Goal: Transaction & Acquisition: Obtain resource

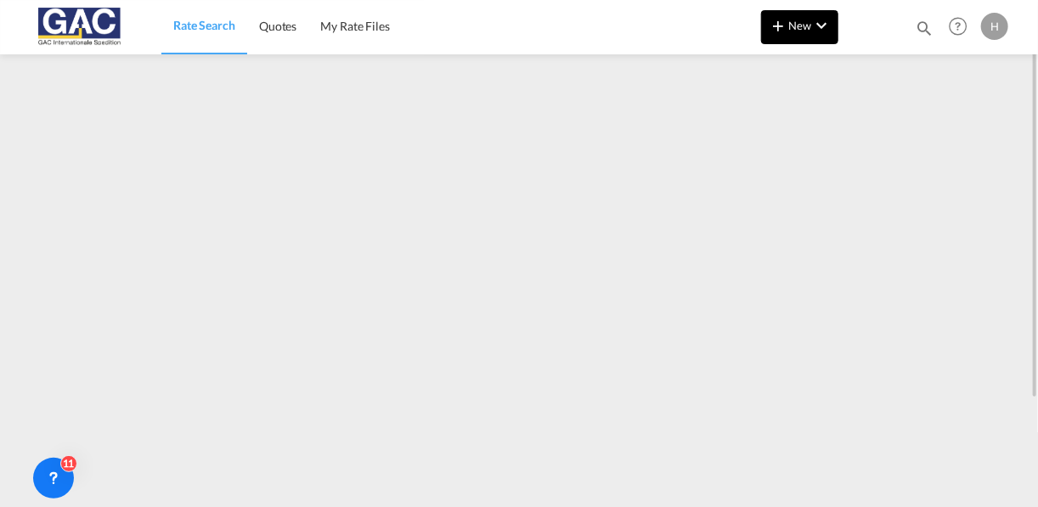
click at [788, 13] on button "New" at bounding box center [799, 27] width 77 height 34
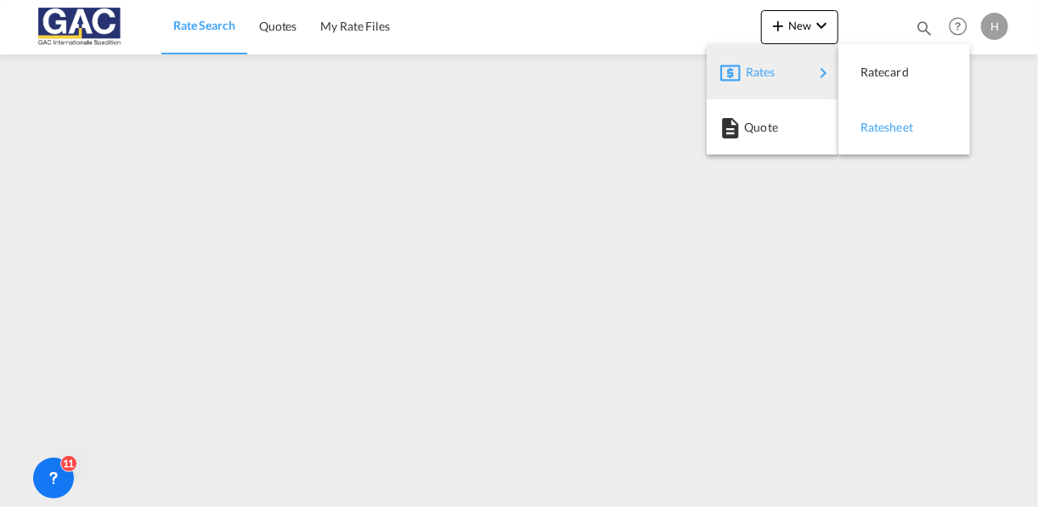
click at [868, 114] on span "Ratesheet" at bounding box center [870, 127] width 19 height 34
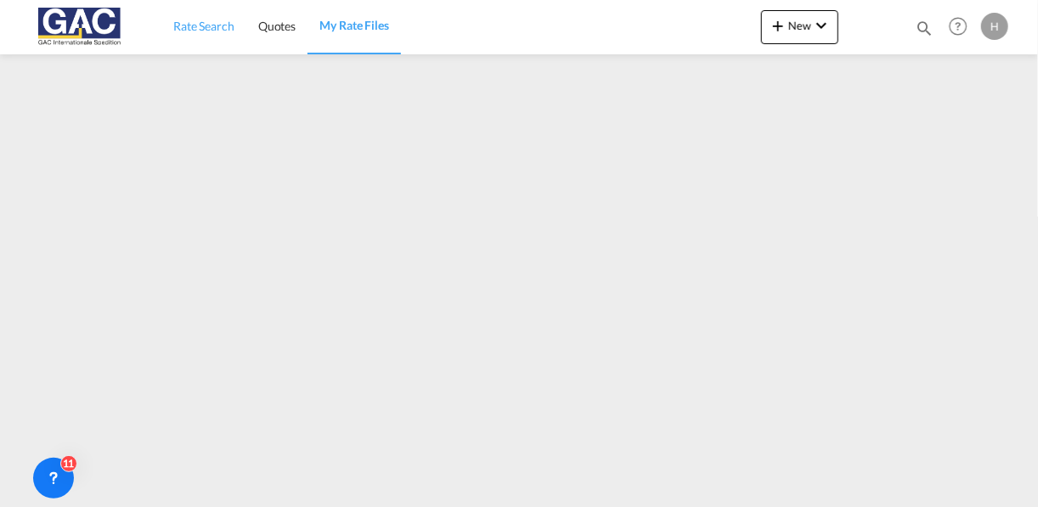
click at [195, 23] on span "Rate Search" at bounding box center [203, 26] width 61 height 14
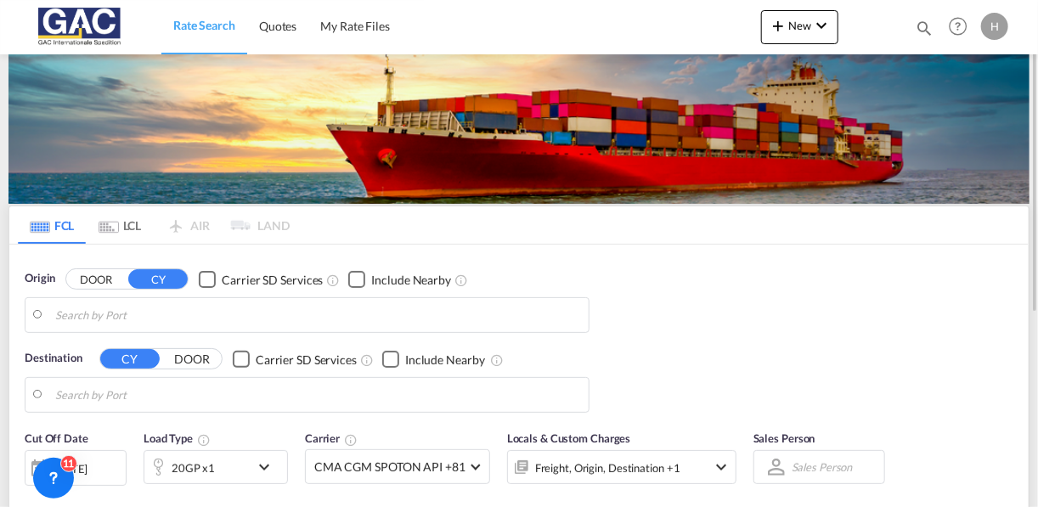
type input "[GEOGRAPHIC_DATA], DEBRV"
type input "[GEOGRAPHIC_DATA], ZADUR"
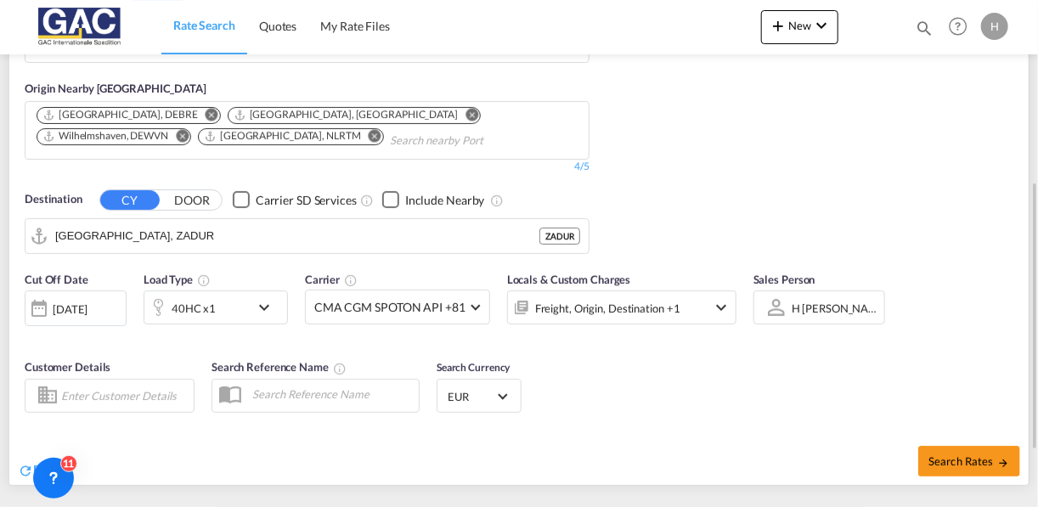
scroll to position [297, 0]
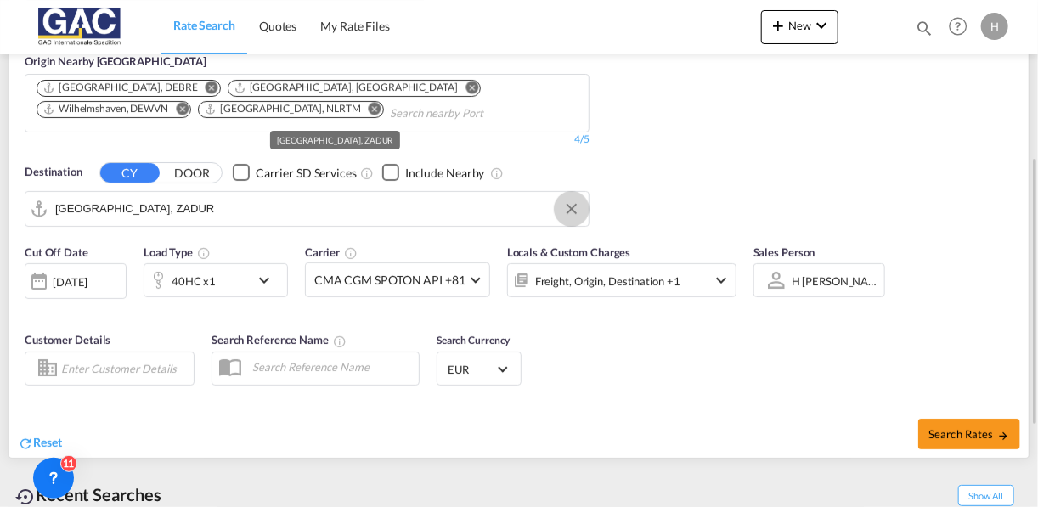
click at [571, 201] on button "Clear Input" at bounding box center [571, 208] width 25 height 25
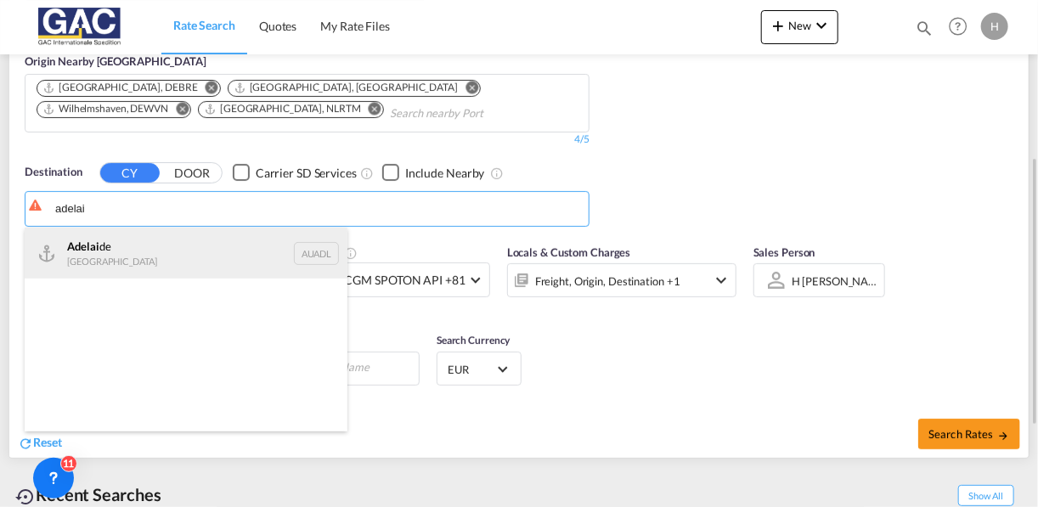
click at [161, 240] on div "Adelai de Australia AUADL" at bounding box center [186, 253] width 323 height 51
type input "[GEOGRAPHIC_DATA], AUADL"
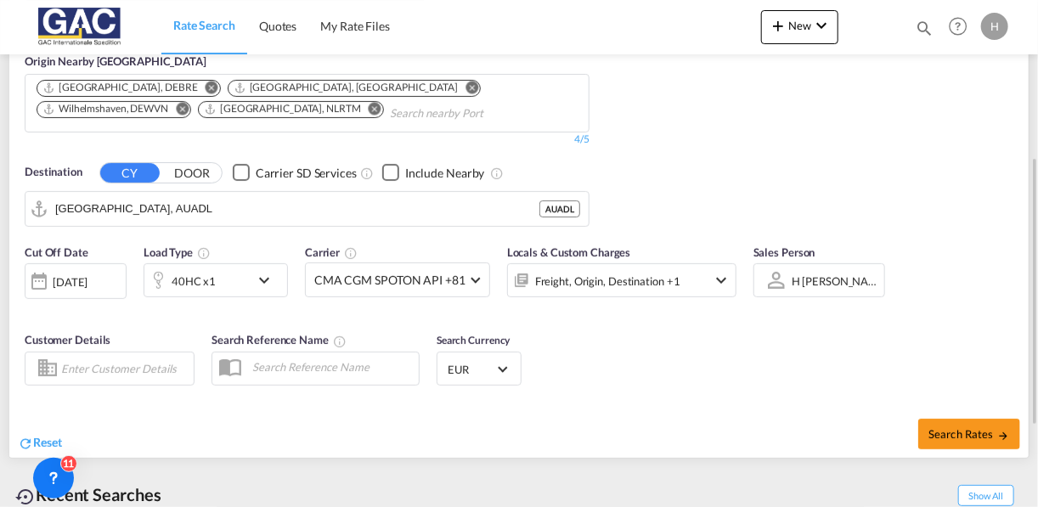
click at [390, 167] on div "Checkbox No Ink" at bounding box center [390, 172] width 17 height 17
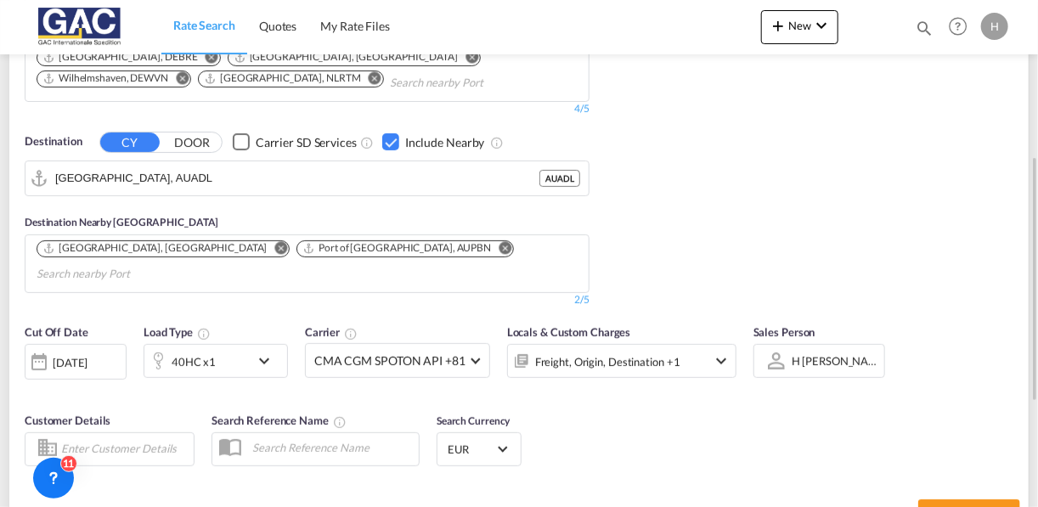
scroll to position [333, 0]
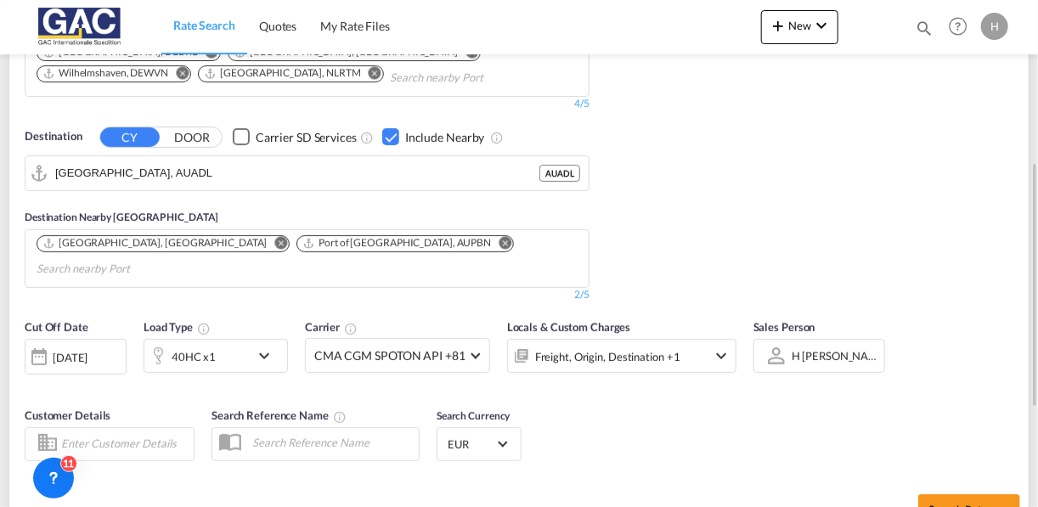
click at [499, 240] on md-icon "Remove" at bounding box center [505, 242] width 13 height 13
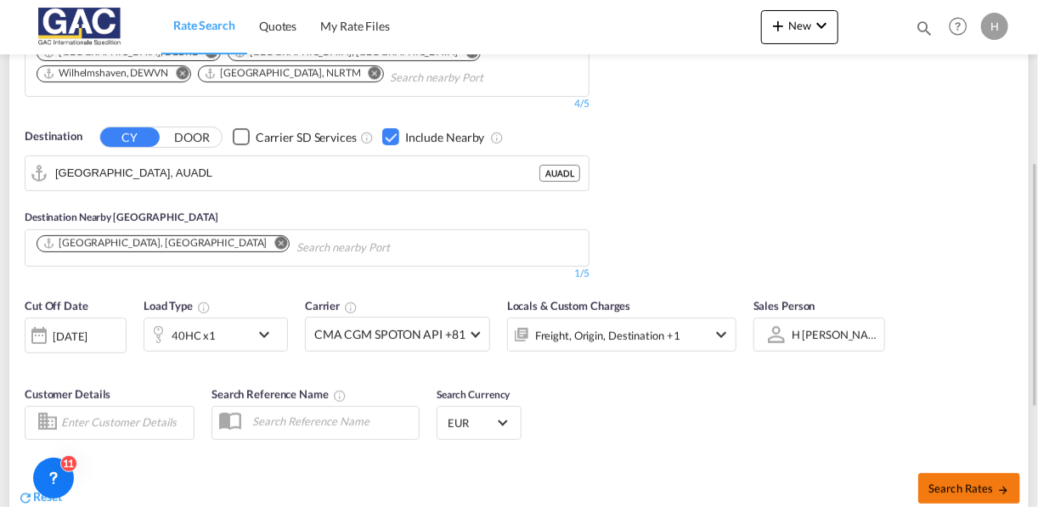
click at [955, 476] on button "Search Rates" at bounding box center [969, 488] width 102 height 31
type input "DEBRV to AUADL / [DATE]"
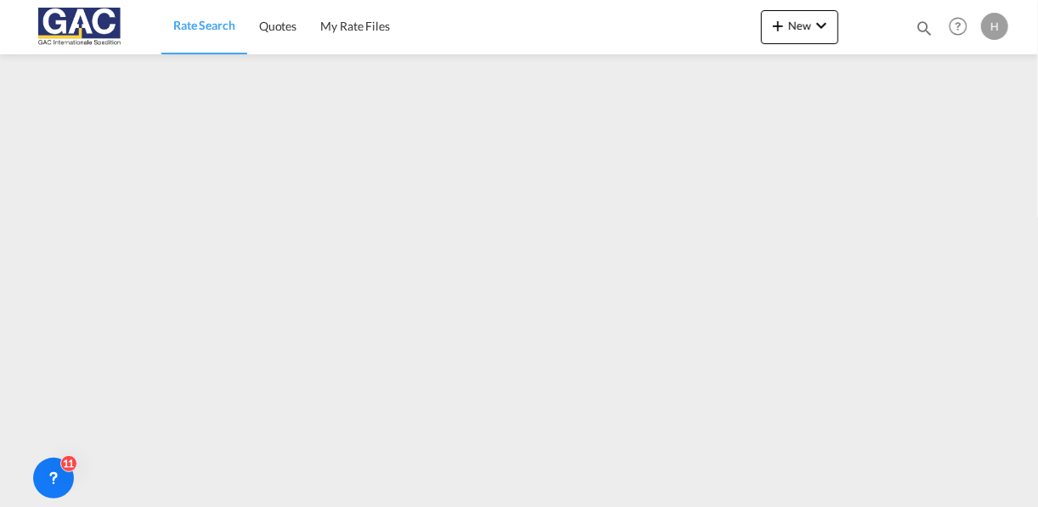
click at [223, 31] on span "Rate Search" at bounding box center [204, 25] width 62 height 14
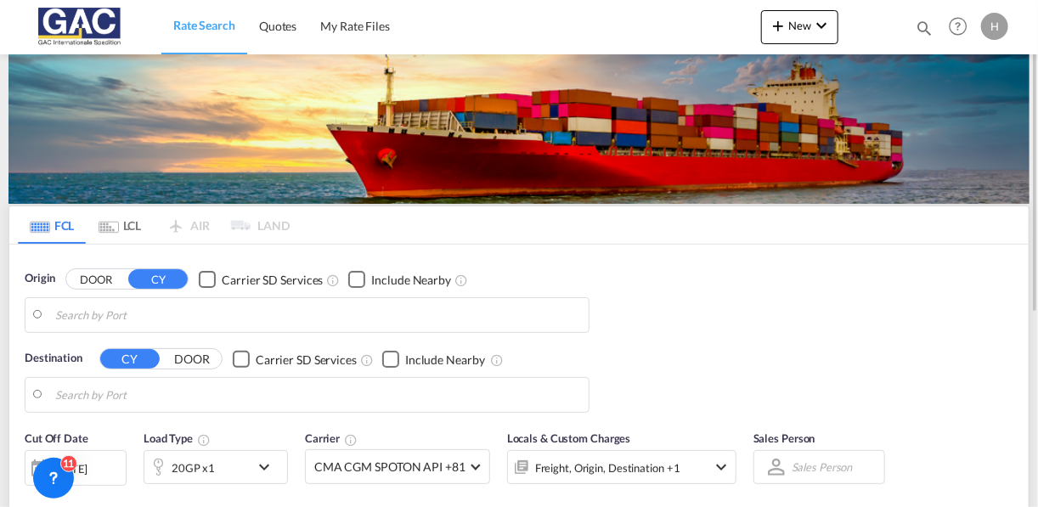
type input "[GEOGRAPHIC_DATA], DEBRV"
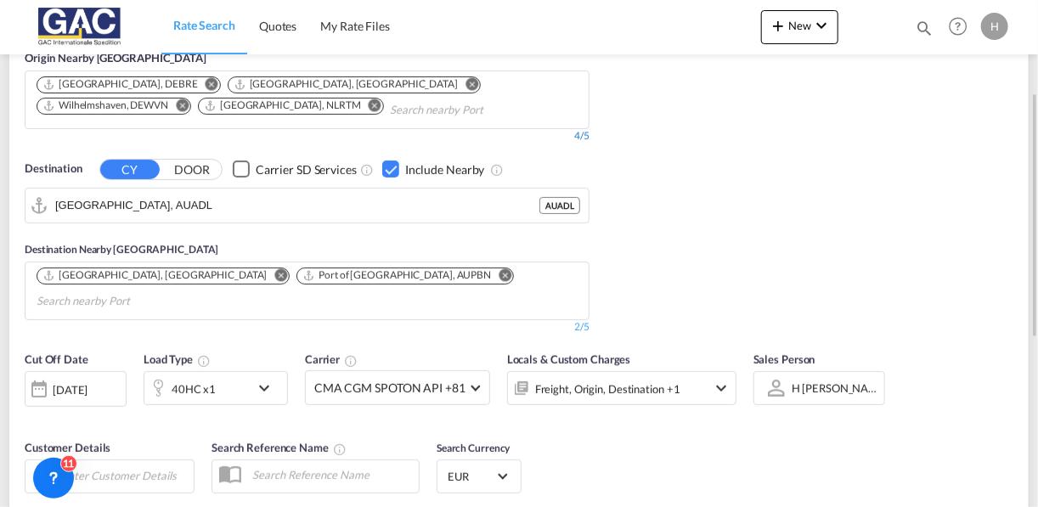
scroll to position [308, 0]
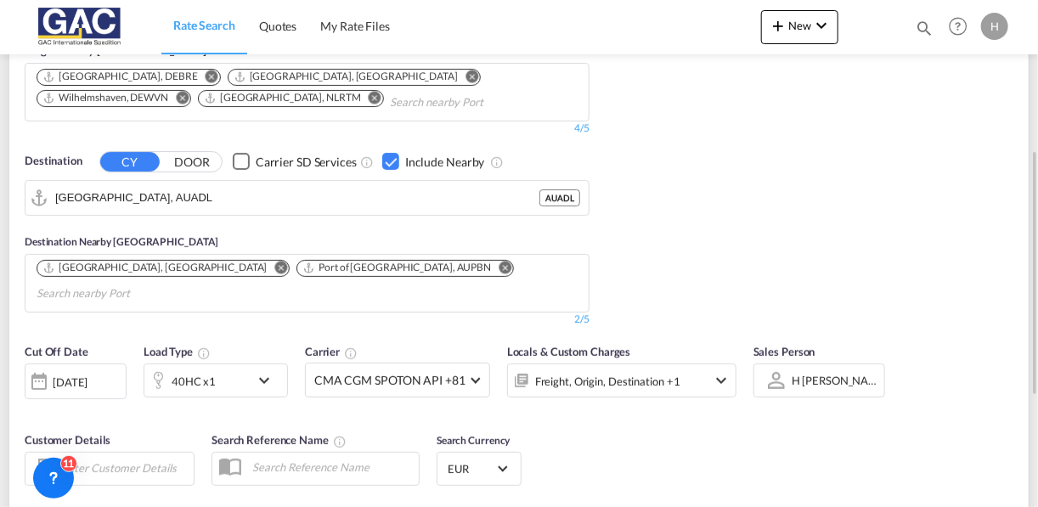
click at [389, 161] on div "Checkbox No Ink" at bounding box center [390, 161] width 17 height 17
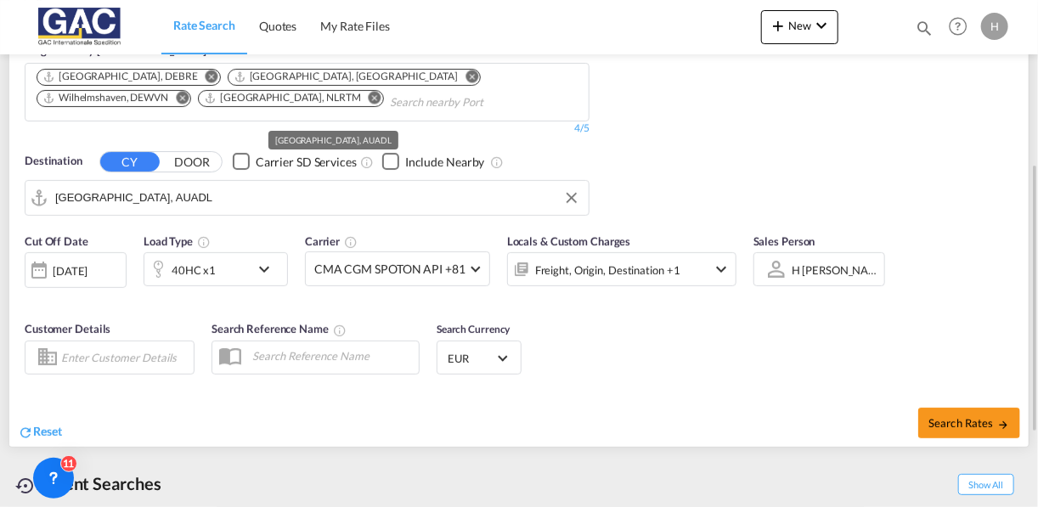
click at [323, 197] on input "[GEOGRAPHIC_DATA], AUADL" at bounding box center [317, 197] width 525 height 25
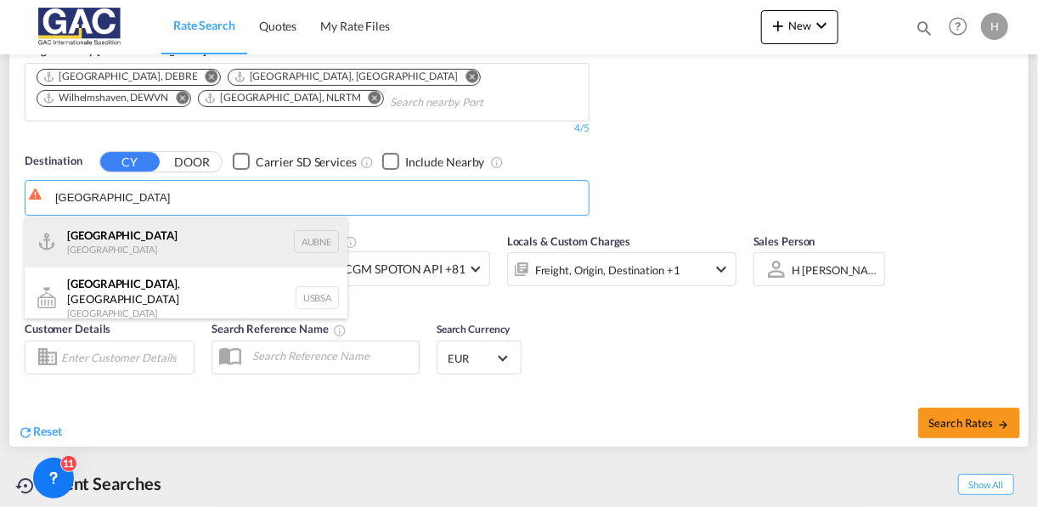
click at [189, 233] on div "[GEOGRAPHIC_DATA] [GEOGRAPHIC_DATA] AUBNE" at bounding box center [186, 242] width 323 height 51
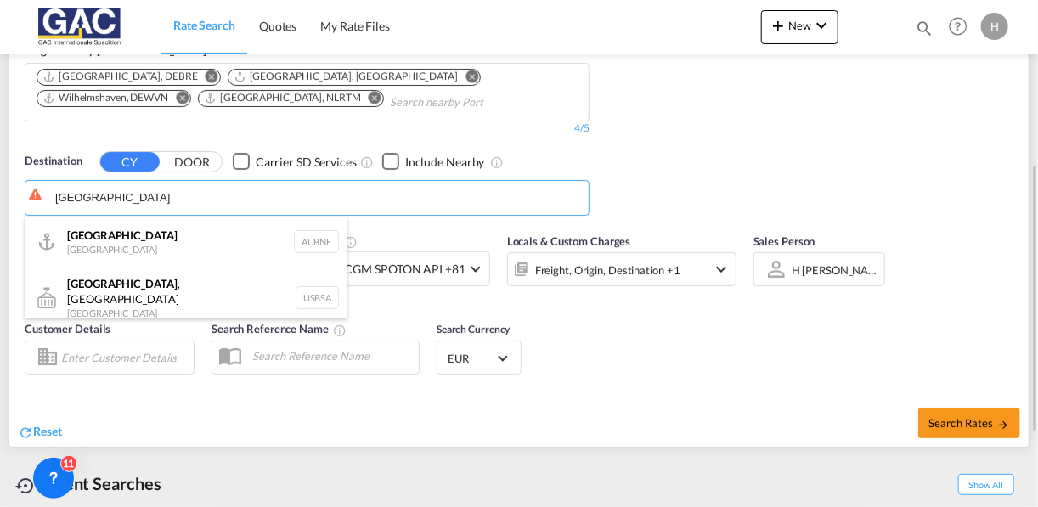
type input "[GEOGRAPHIC_DATA], AUBNE"
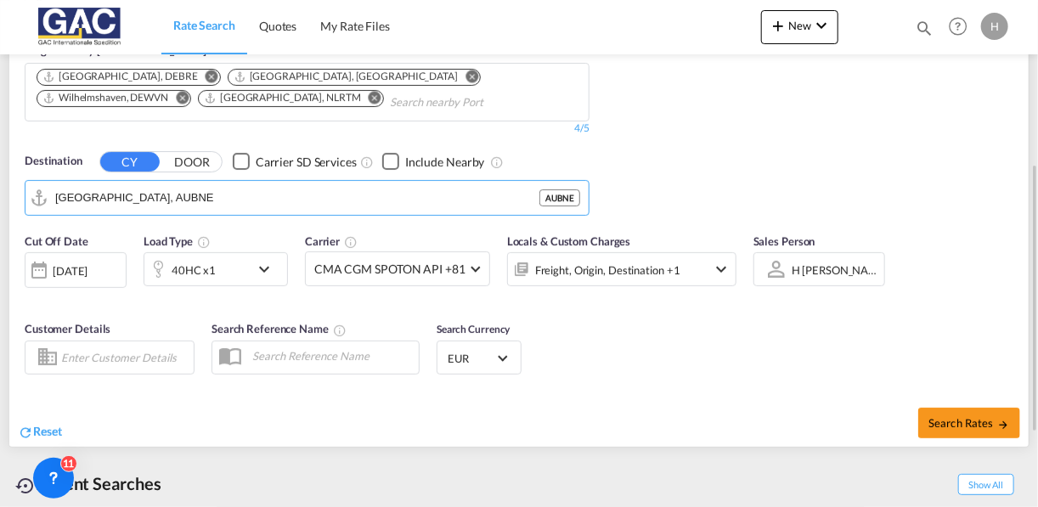
click at [392, 162] on div "Checkbox No Ink" at bounding box center [390, 161] width 17 height 17
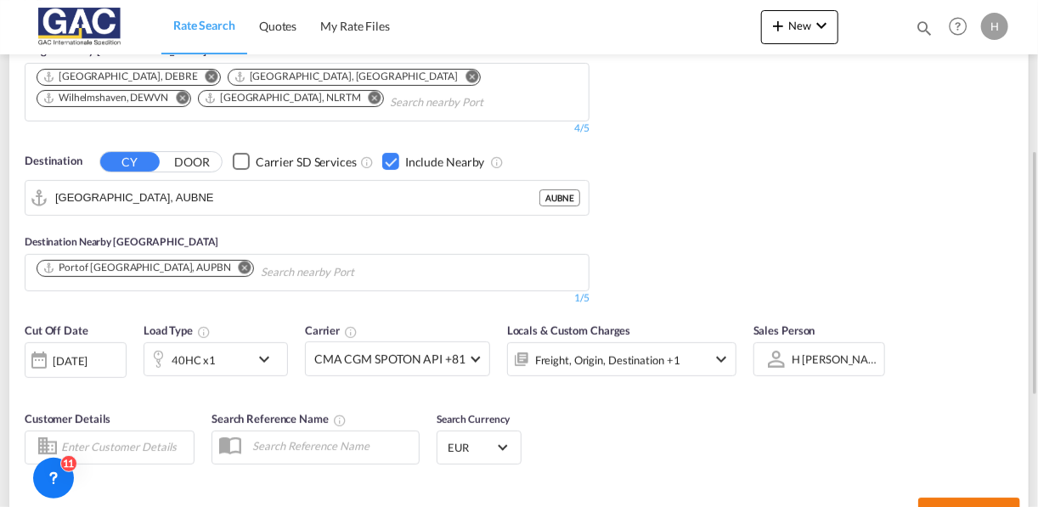
click at [930, 498] on button "Search Rates" at bounding box center [969, 513] width 102 height 31
type input "DEBRV to AUBNE / [DATE]"
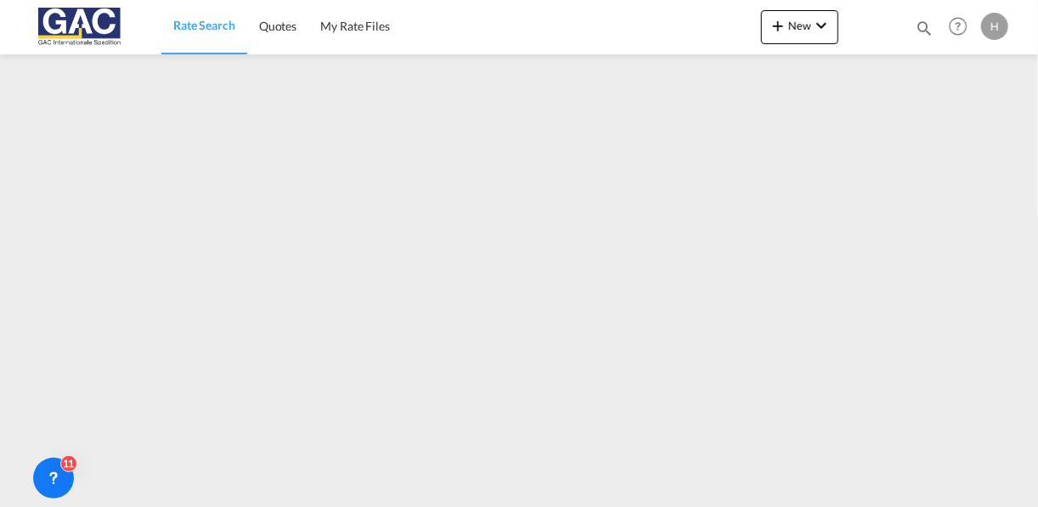
click at [208, 35] on link "Rate Search" at bounding box center [204, 26] width 86 height 55
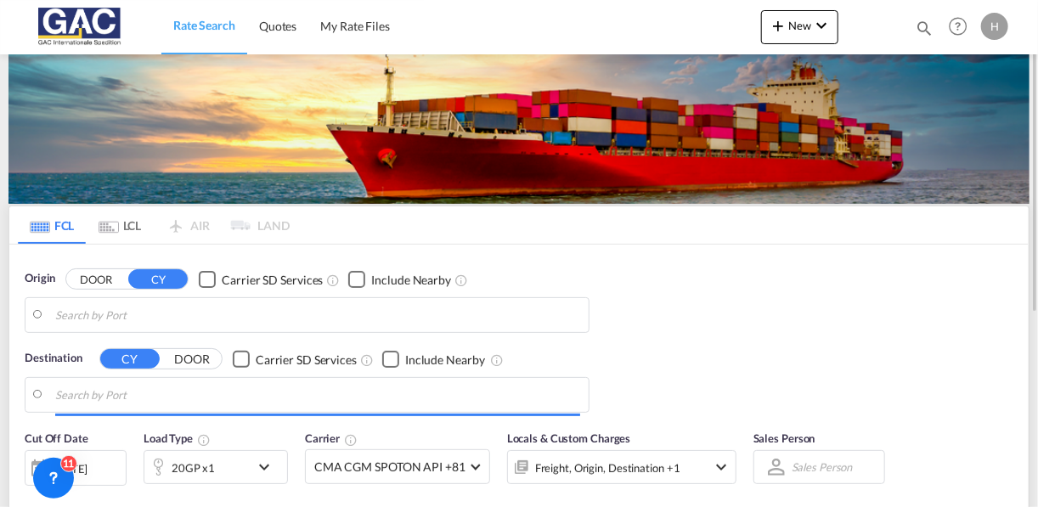
type input "[GEOGRAPHIC_DATA], DEBRV"
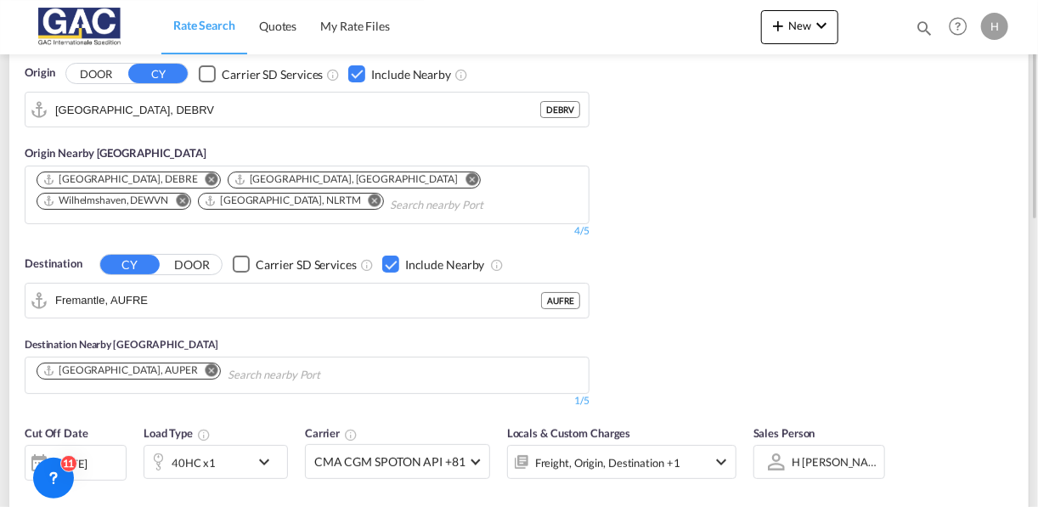
scroll to position [263, 0]
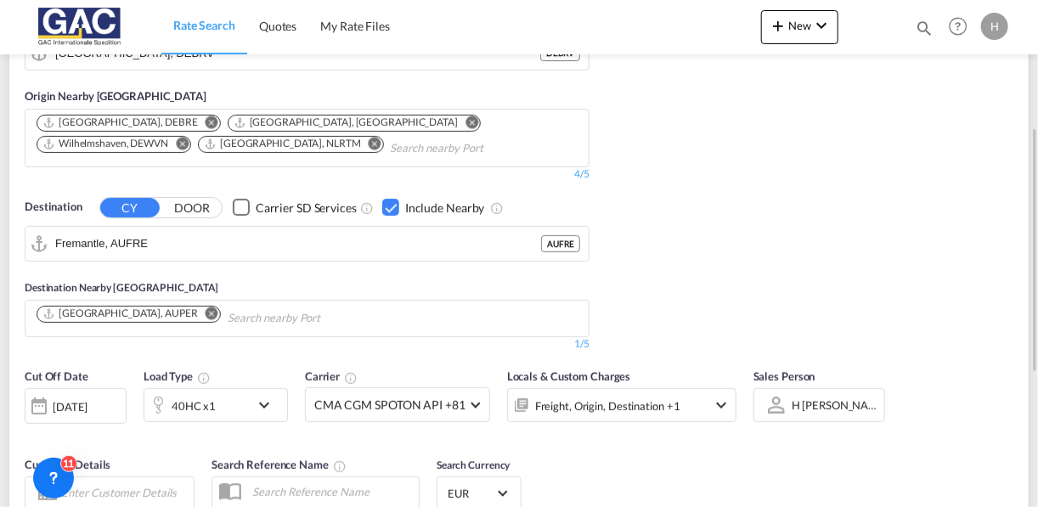
click at [388, 213] on div "Checkbox No Ink" at bounding box center [390, 207] width 17 height 17
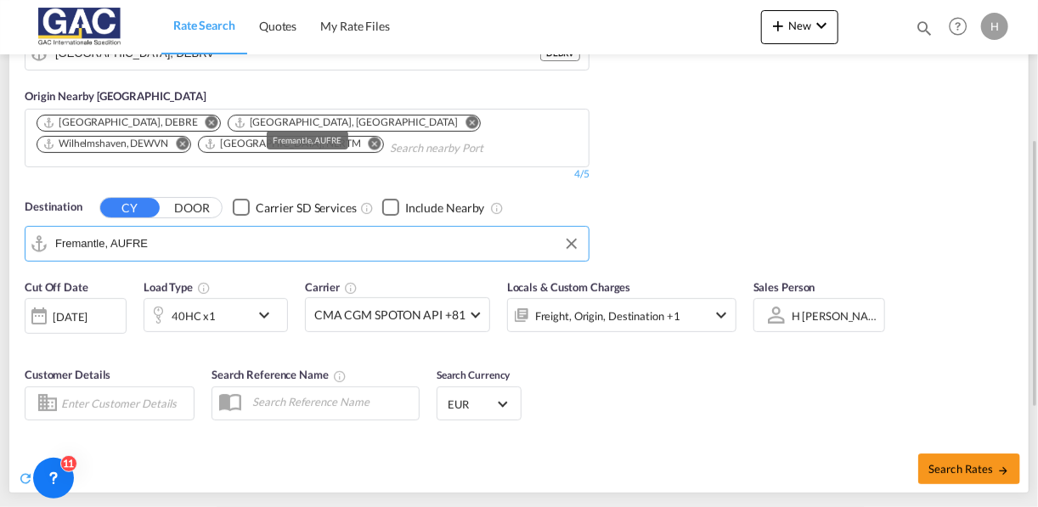
click at [340, 244] on input "Fremantle, AUFRE" at bounding box center [317, 243] width 525 height 25
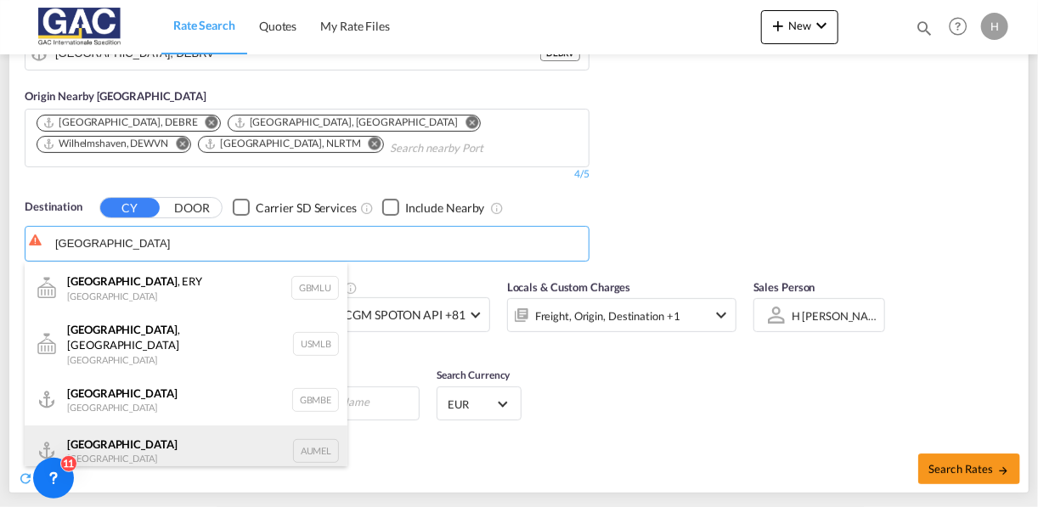
click at [142, 440] on div "[GEOGRAPHIC_DATA] [GEOGRAPHIC_DATA] AUMEL" at bounding box center [186, 451] width 323 height 51
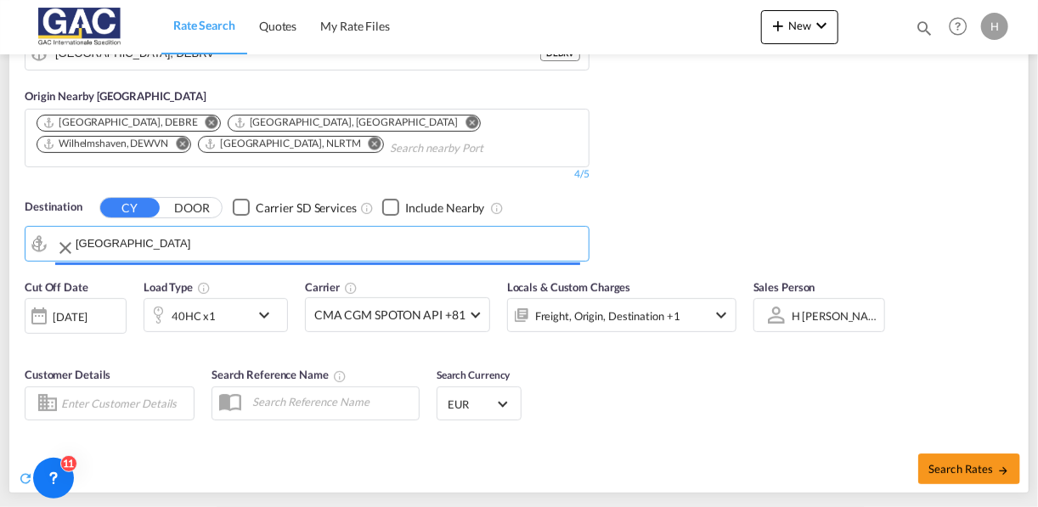
type input "[GEOGRAPHIC_DATA], [GEOGRAPHIC_DATA]"
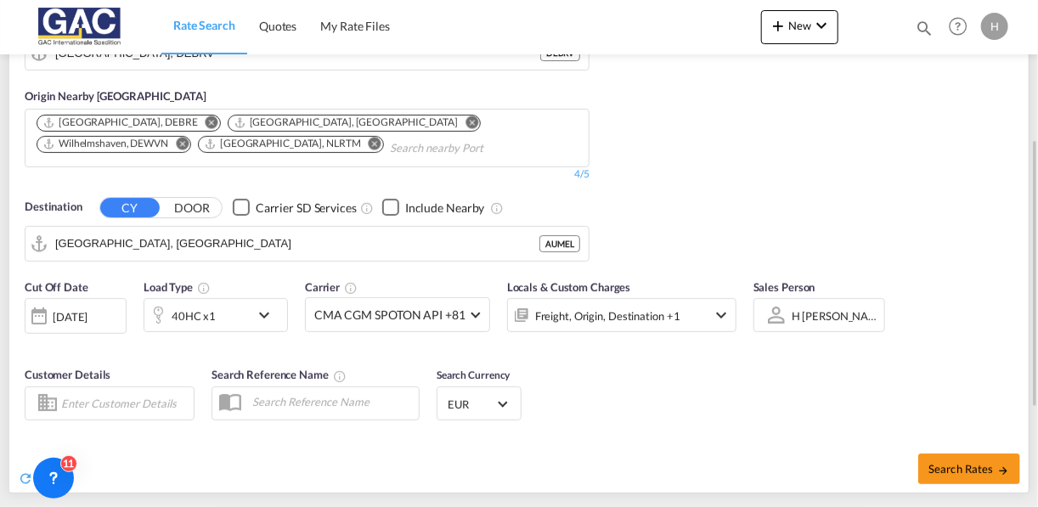
click at [388, 207] on div "Checkbox No Ink" at bounding box center [390, 207] width 17 height 17
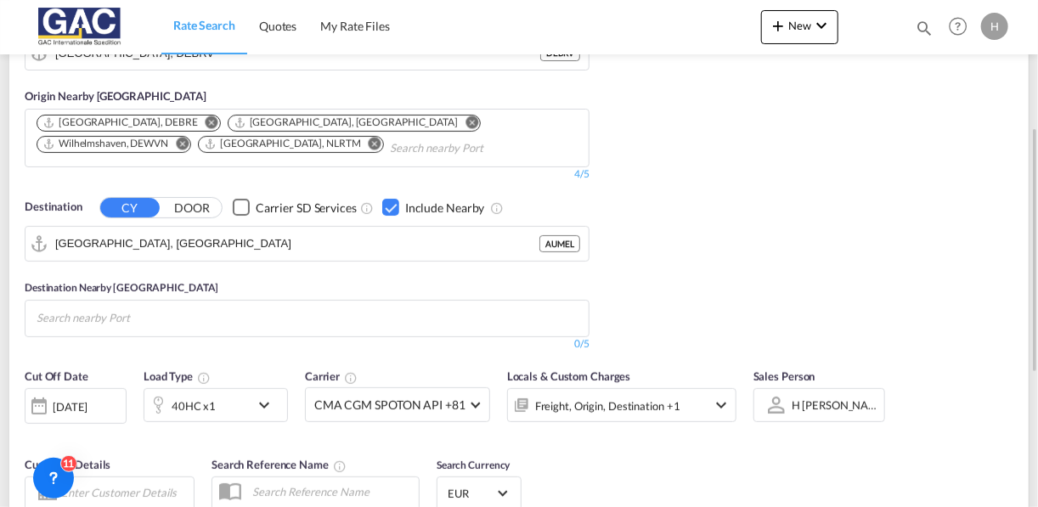
click at [391, 215] on div "Checkbox No Ink" at bounding box center [390, 207] width 17 height 17
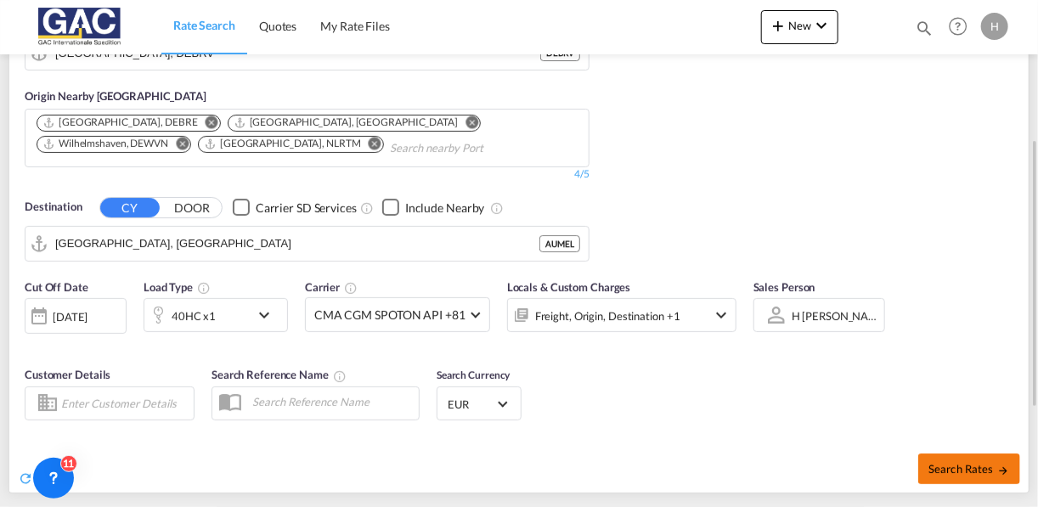
click at [956, 466] on span "Search Rates" at bounding box center [970, 469] width 82 height 14
type input "DEBRV to AUMEL / [DATE]"
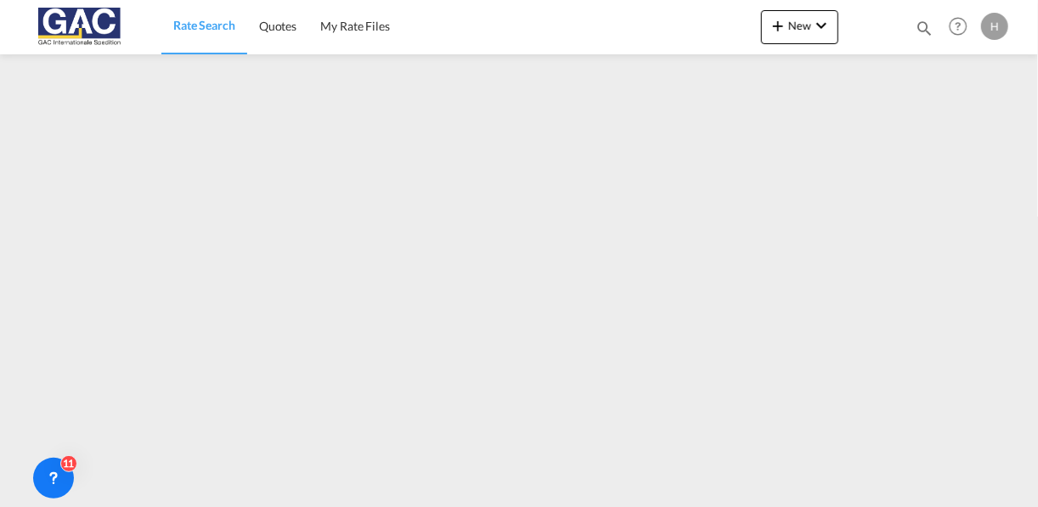
click at [230, 21] on span "Rate Search" at bounding box center [204, 25] width 62 height 14
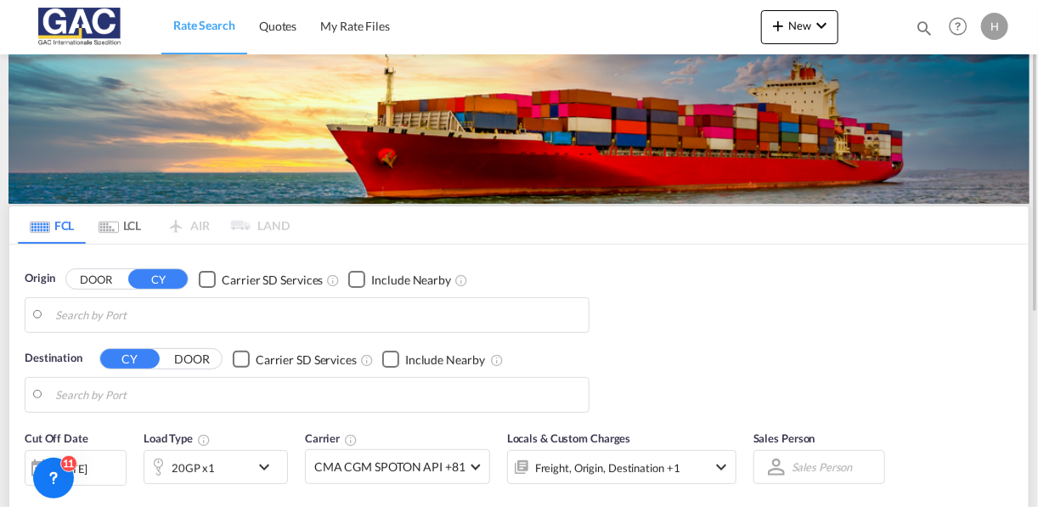
type input "[GEOGRAPHIC_DATA], DEBRV"
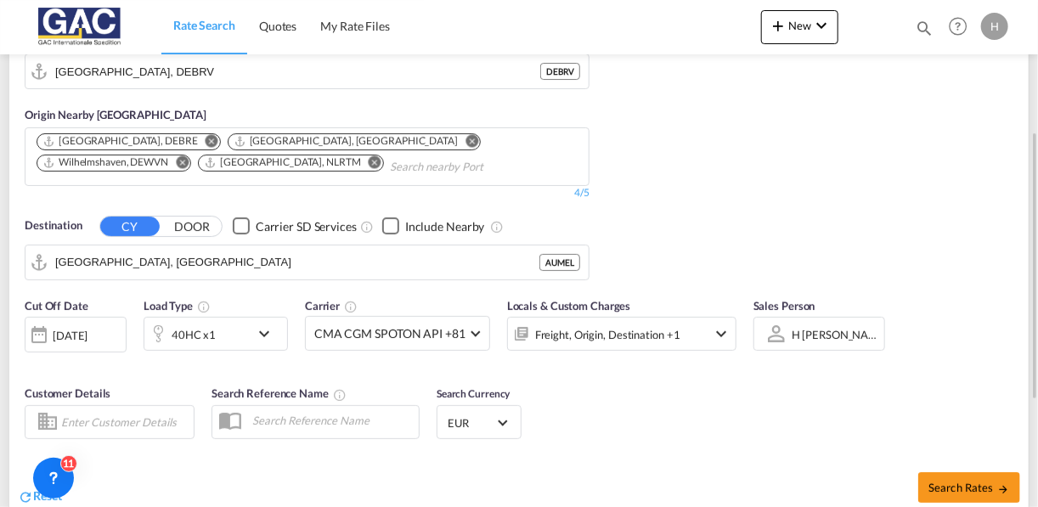
scroll to position [246, 0]
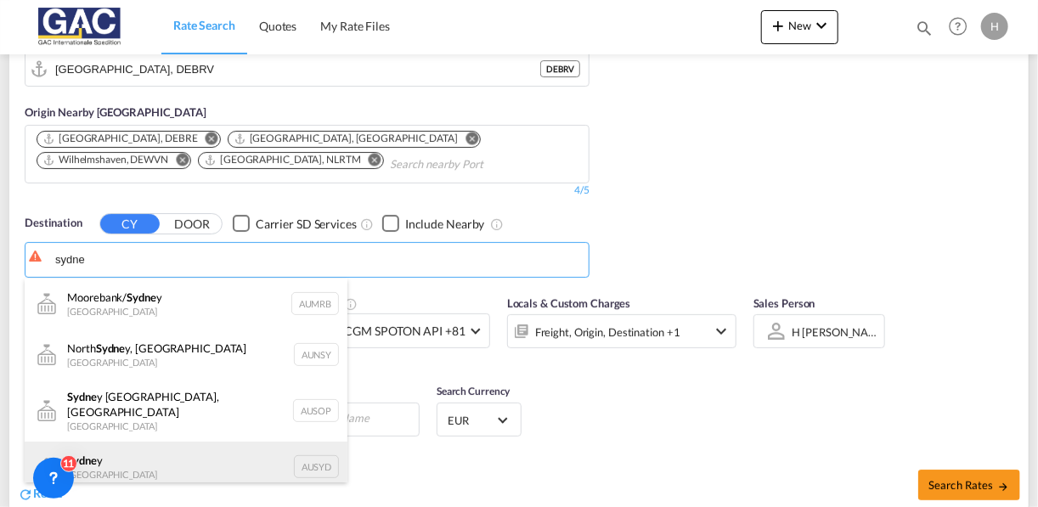
click at [140, 459] on div "Sydne y [GEOGRAPHIC_DATA] AUSYD" at bounding box center [186, 467] width 323 height 51
type input "[GEOGRAPHIC_DATA], AUSYD"
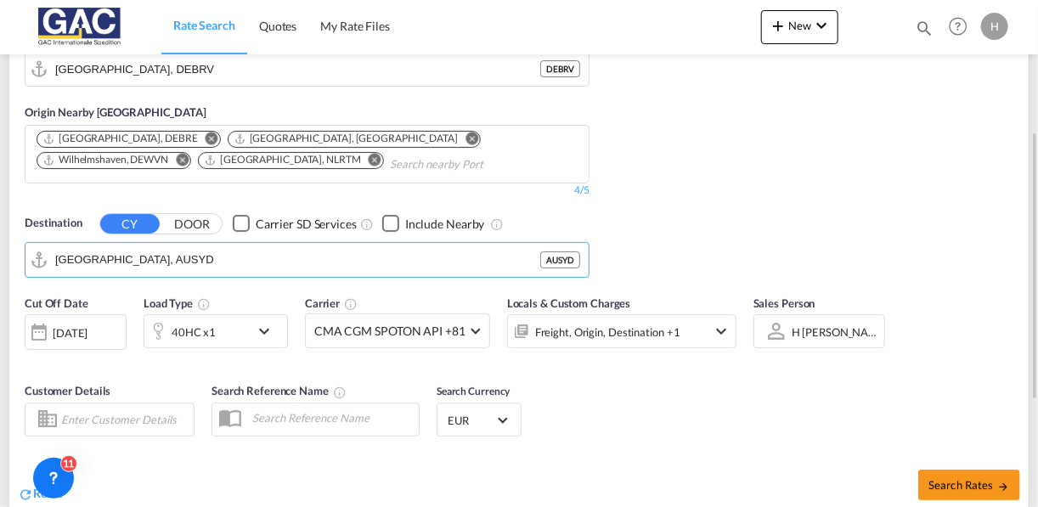
click at [387, 223] on div "Checkbox No Ink" at bounding box center [390, 223] width 17 height 17
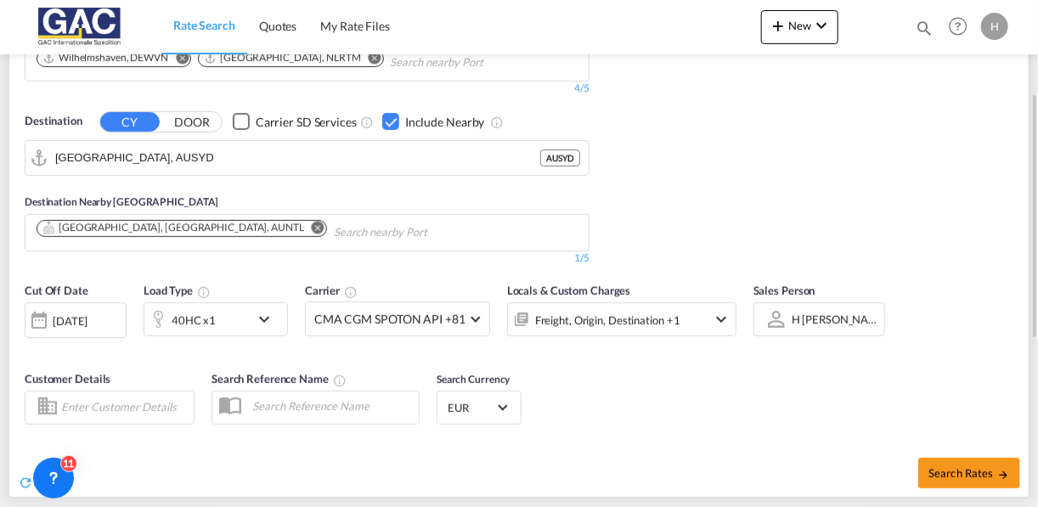
scroll to position [402, 0]
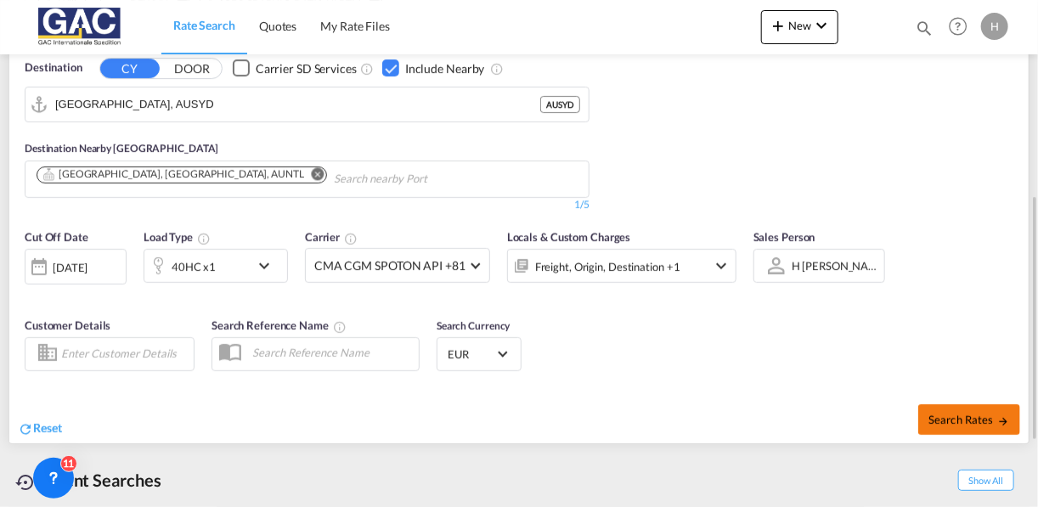
click at [941, 413] on span "Search Rates" at bounding box center [970, 420] width 82 height 14
type input "DEBRV to AUSYD / [DATE]"
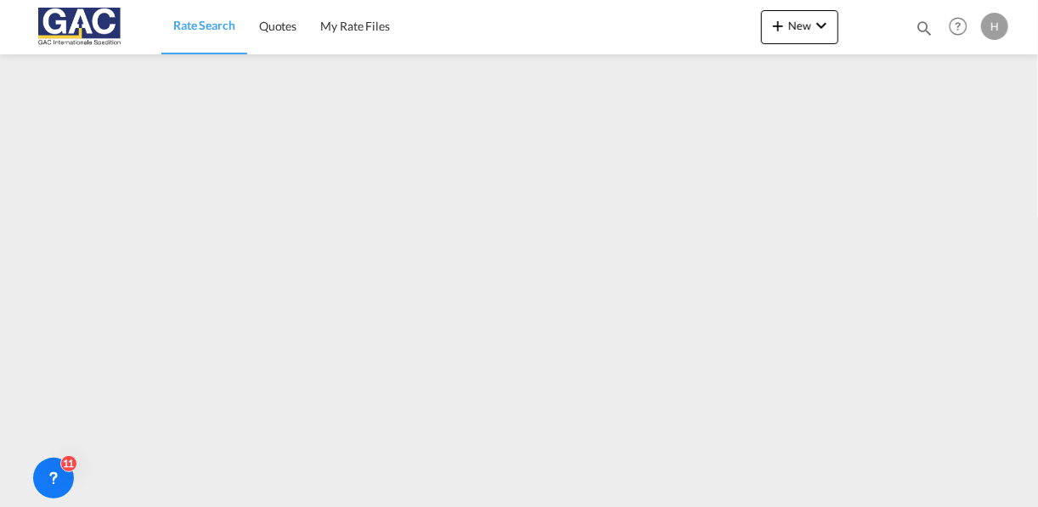
click at [212, 20] on span "Rate Search" at bounding box center [204, 25] width 62 height 14
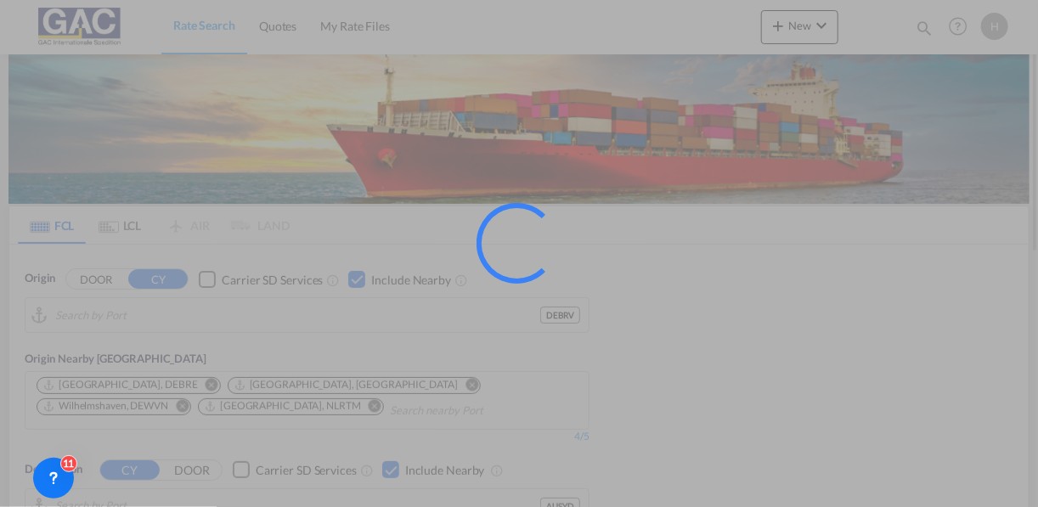
type input "[GEOGRAPHIC_DATA], DEBRV"
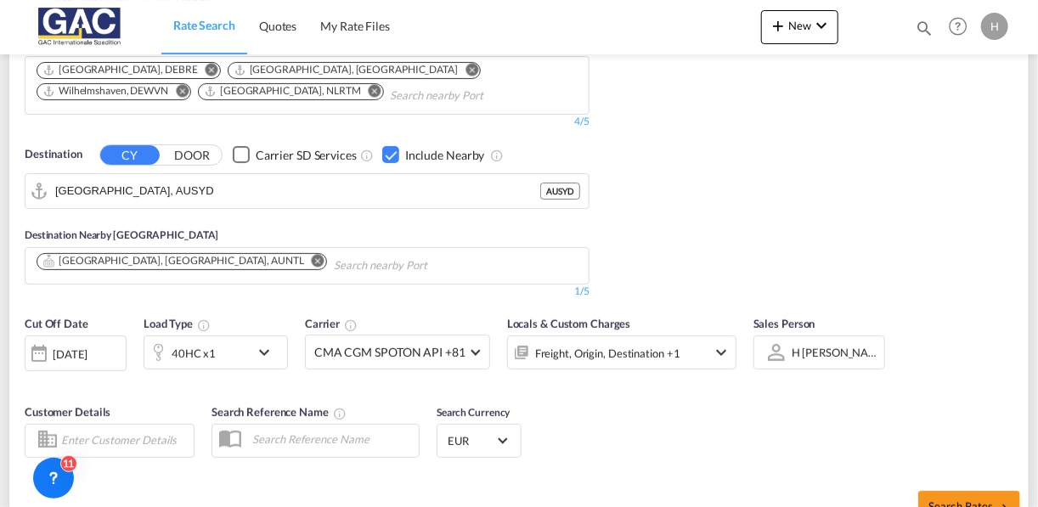
scroll to position [324, 0]
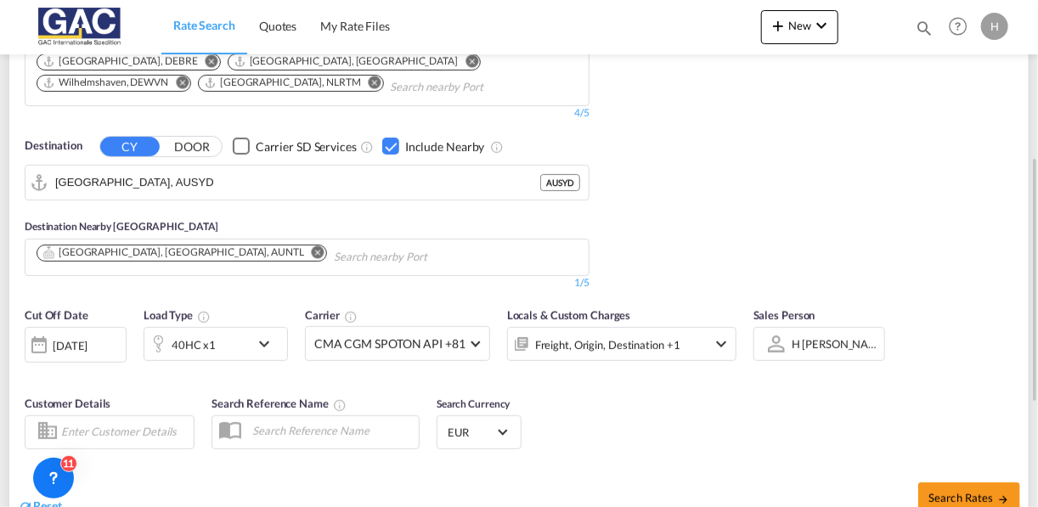
click at [395, 147] on div "Checkbox No Ink" at bounding box center [390, 146] width 17 height 17
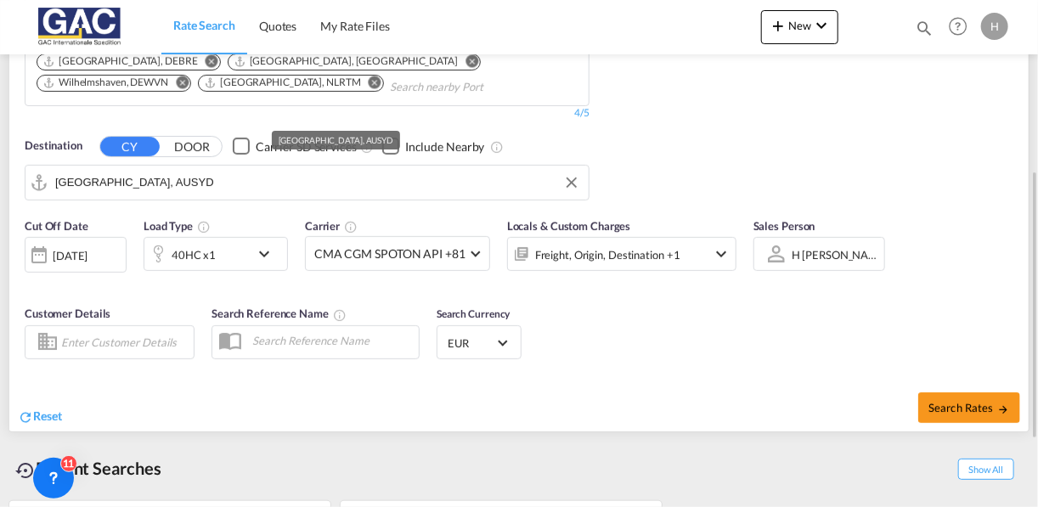
click at [336, 184] on input "[GEOGRAPHIC_DATA], AUSYD" at bounding box center [317, 182] width 525 height 25
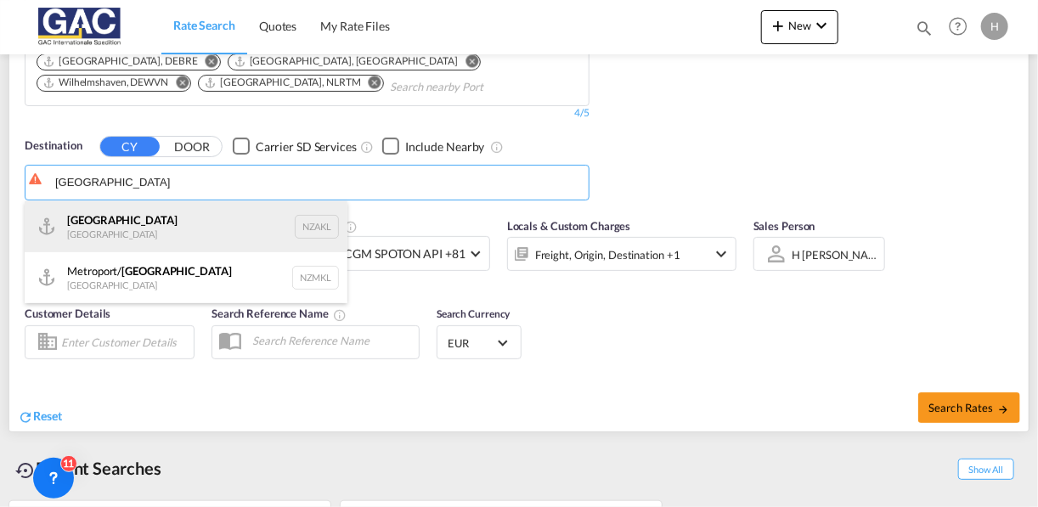
click at [143, 233] on div "[GEOGRAPHIC_DATA] [GEOGRAPHIC_DATA] NZAKL" at bounding box center [186, 226] width 323 height 51
type input "[GEOGRAPHIC_DATA], NZAKL"
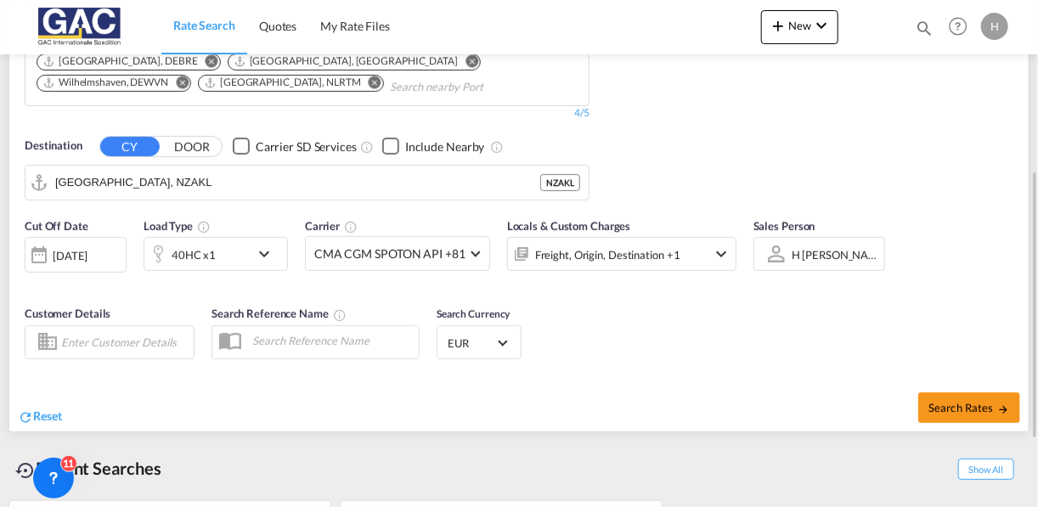
click at [387, 138] on div "Checkbox No Ink" at bounding box center [390, 146] width 17 height 17
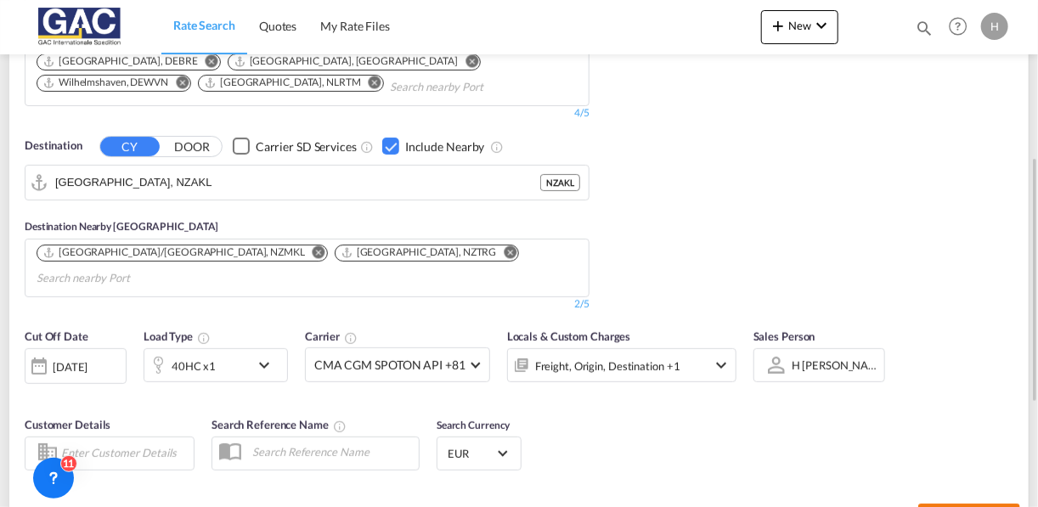
type input "DEBRV to NZAKL / [DATE]"
